Goal: Go to known website: Access a specific website the user already knows

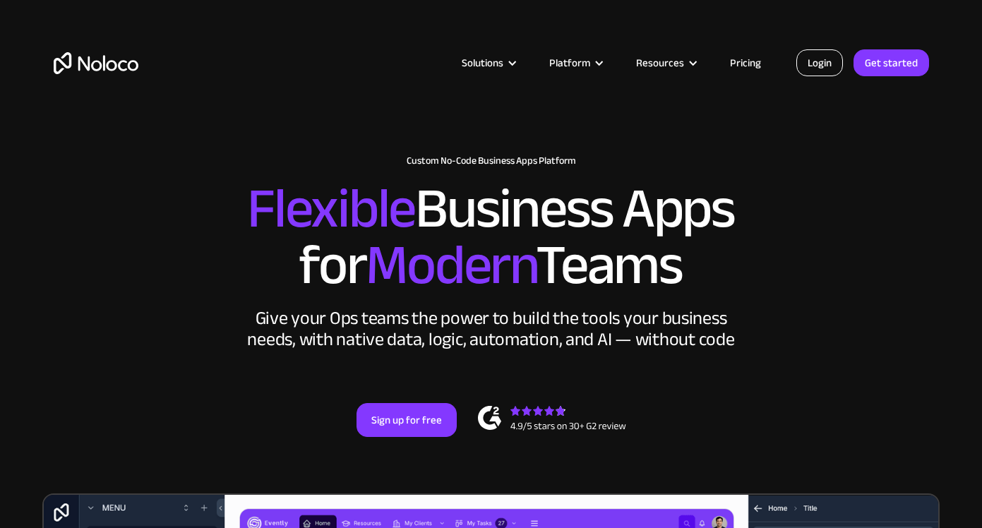
click at [837, 61] on link "Login" at bounding box center [819, 62] width 47 height 27
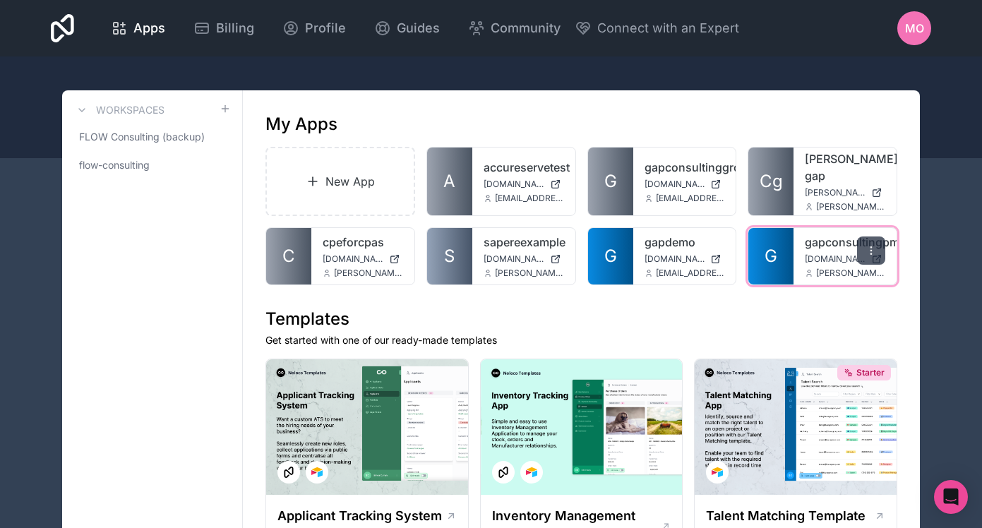
click at [868, 244] on div at bounding box center [871, 251] width 28 height 28
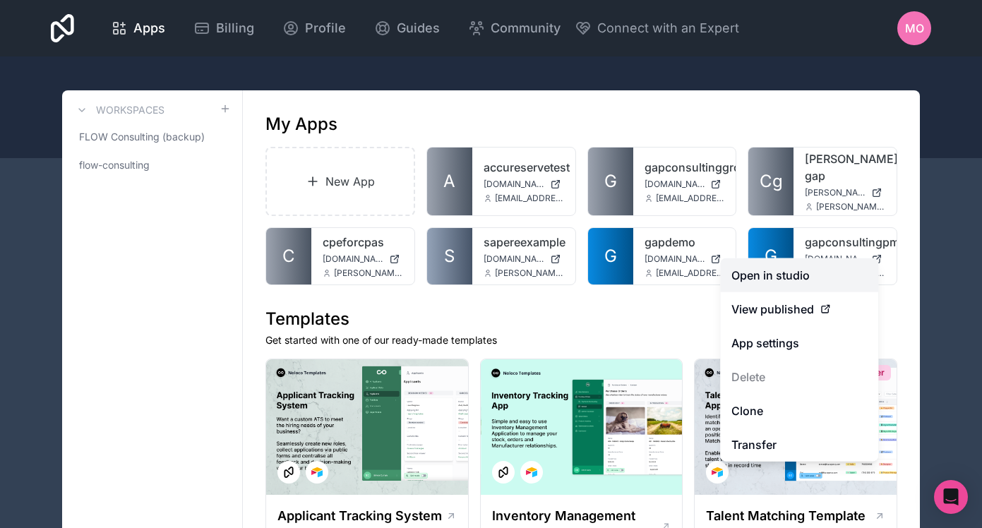
click at [797, 276] on link "Open in studio" at bounding box center [799, 275] width 158 height 34
